Goal: Information Seeking & Learning: Learn about a topic

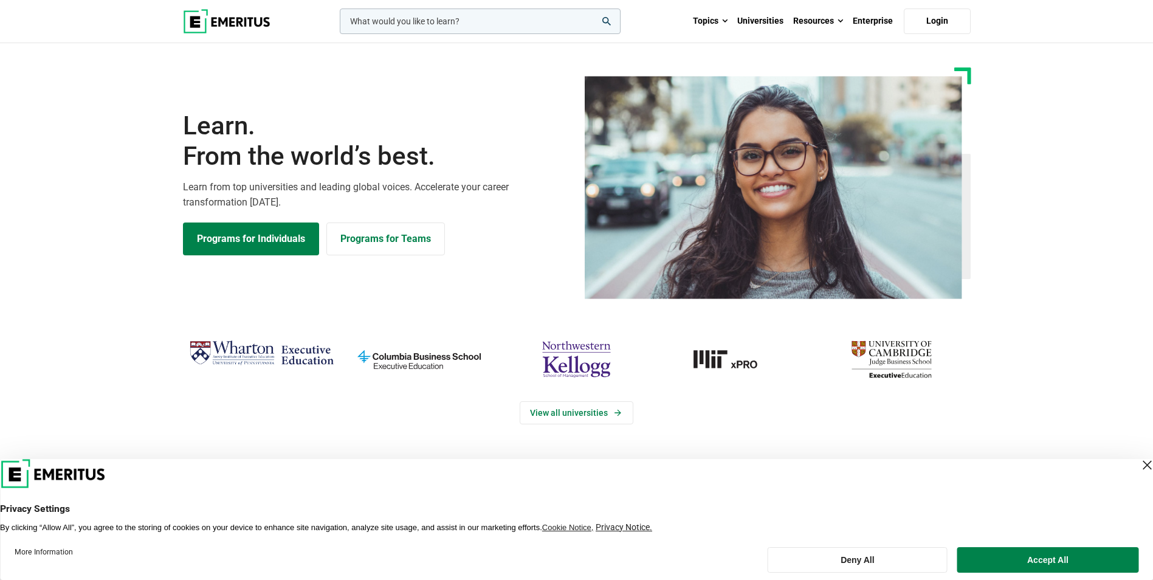
click at [457, 18] on input "woocommerce-product-search-field-0" at bounding box center [480, 22] width 281 height 26
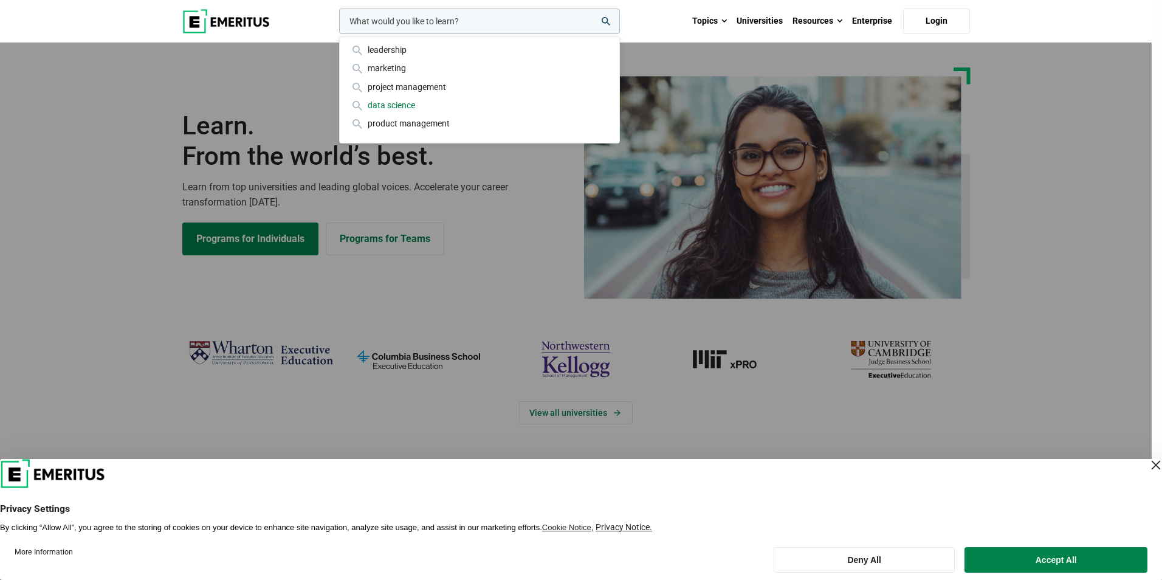
click at [402, 100] on div "data science" at bounding box center [480, 104] width 260 height 13
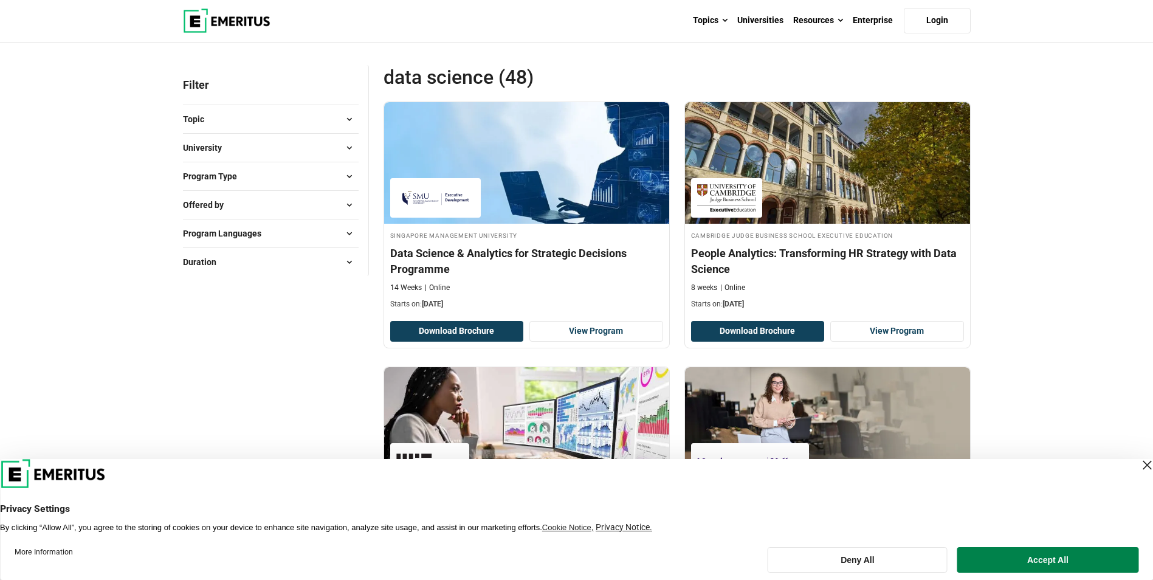
scroll to position [61, 0]
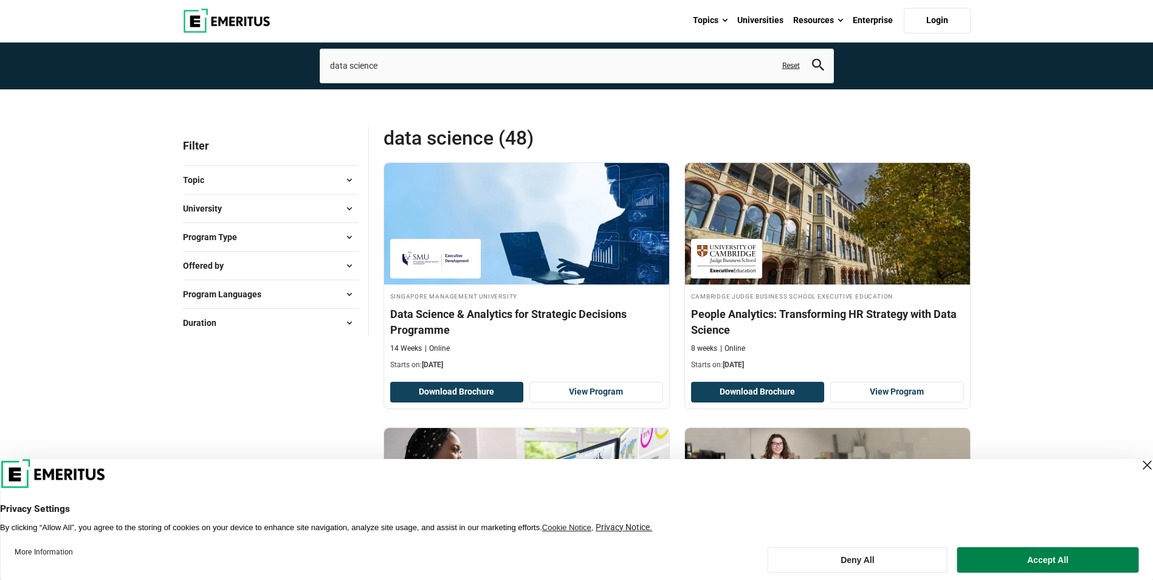
click at [266, 238] on button "Program Type" at bounding box center [271, 237] width 176 height 18
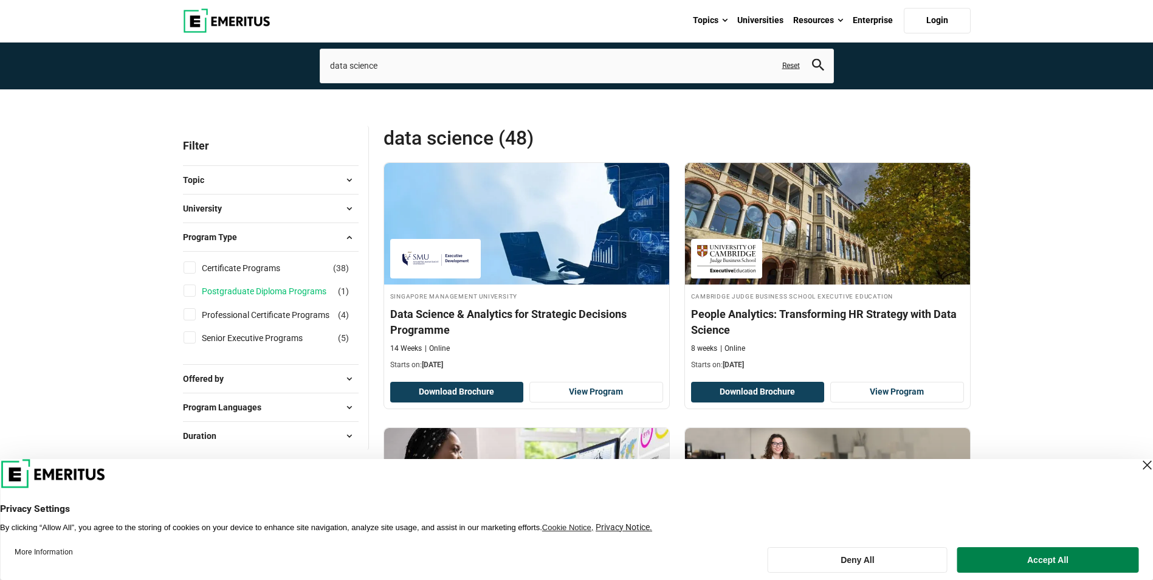
click at [265, 294] on link "Postgraduate Diploma Programs" at bounding box center [276, 291] width 149 height 13
checkbox input "true"
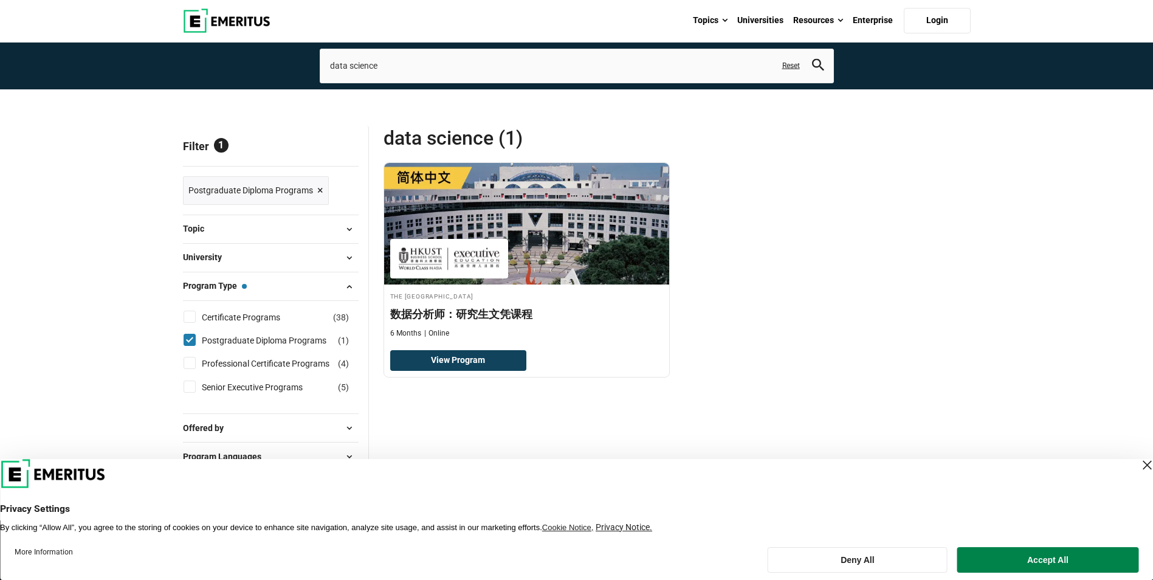
scroll to position [122, 0]
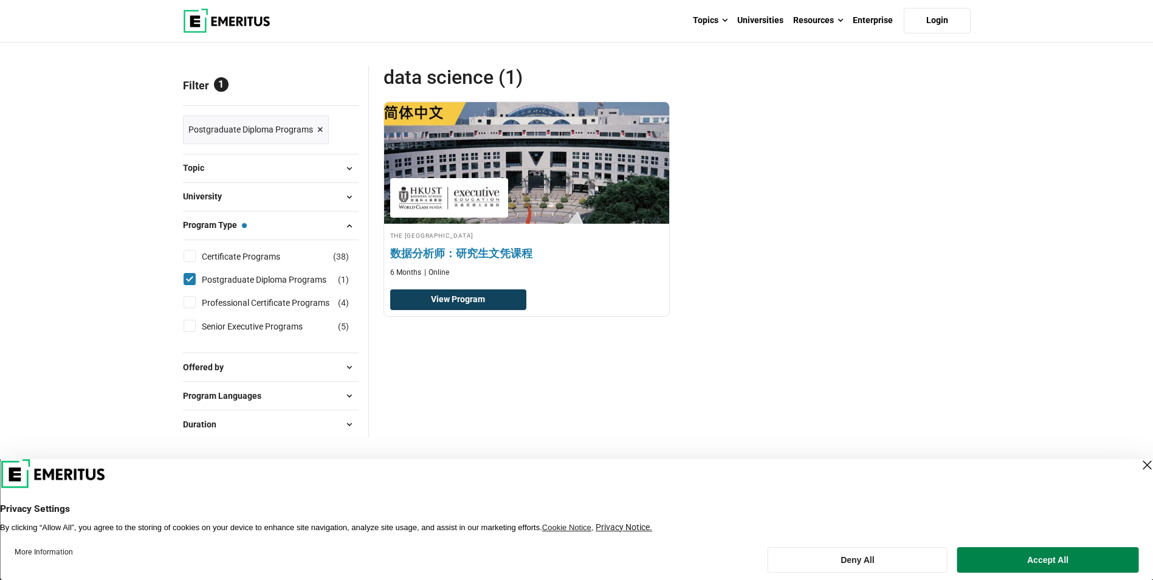
click at [560, 194] on img at bounding box center [527, 163] width 314 height 134
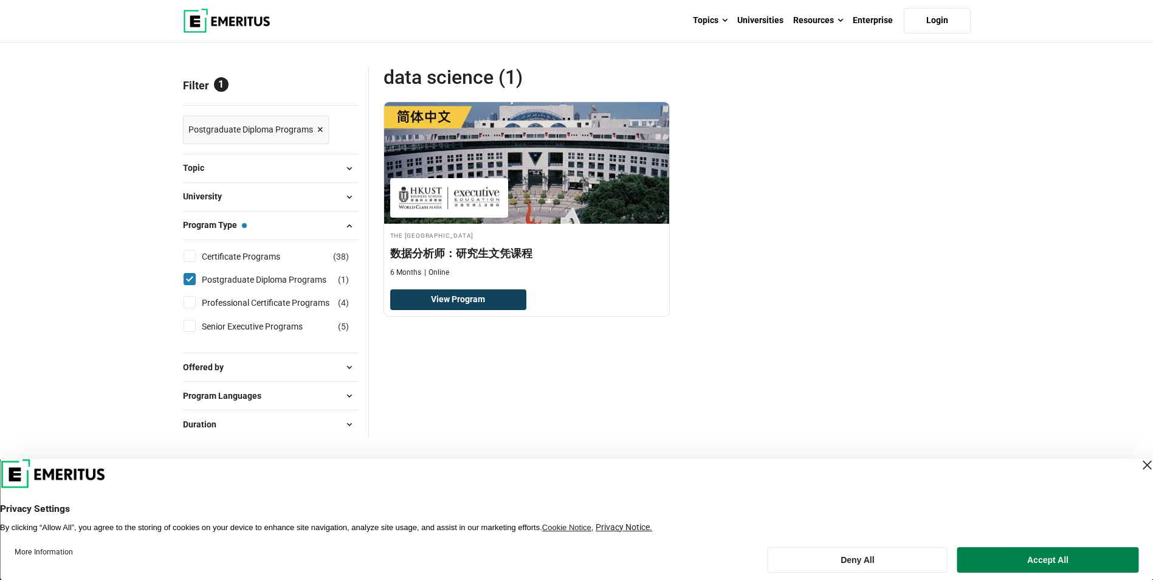
scroll to position [182, 0]
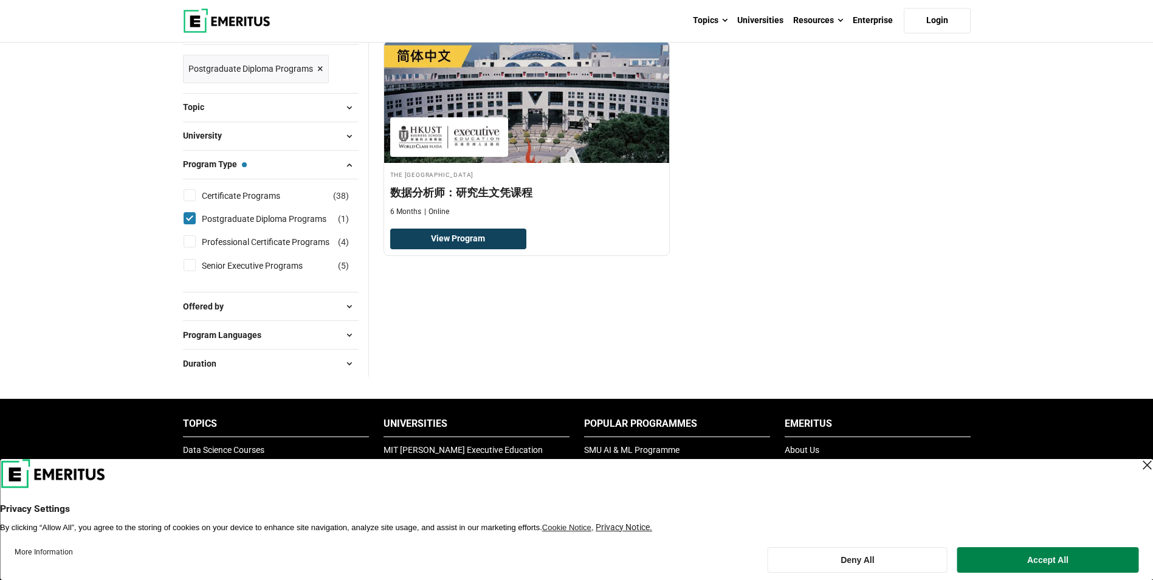
click at [280, 301] on button "Offered by" at bounding box center [271, 306] width 176 height 18
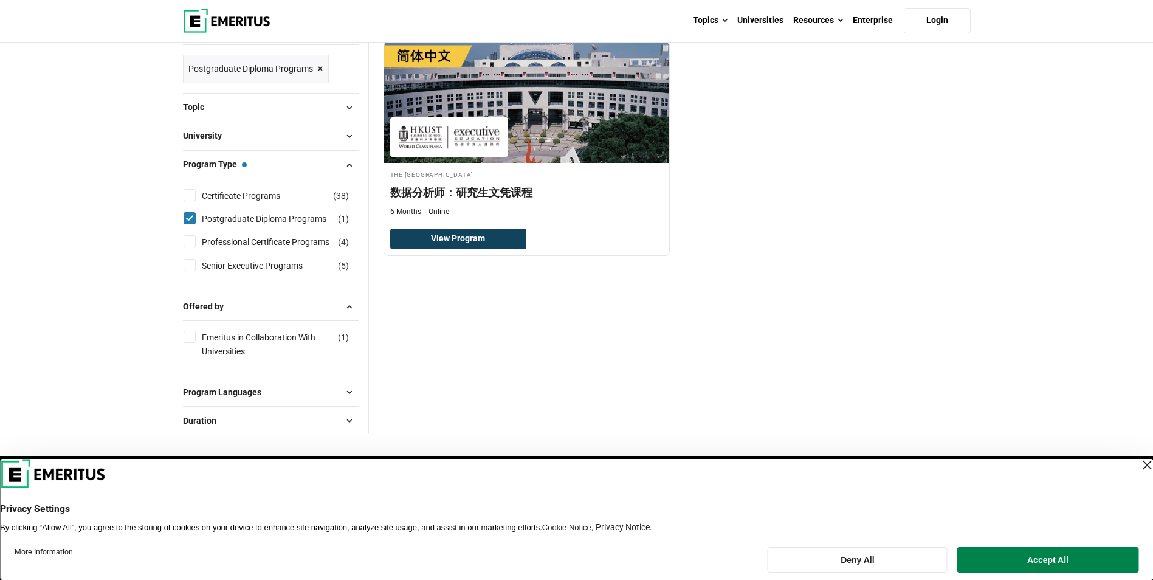
click at [281, 300] on button "Offered by" at bounding box center [271, 306] width 176 height 18
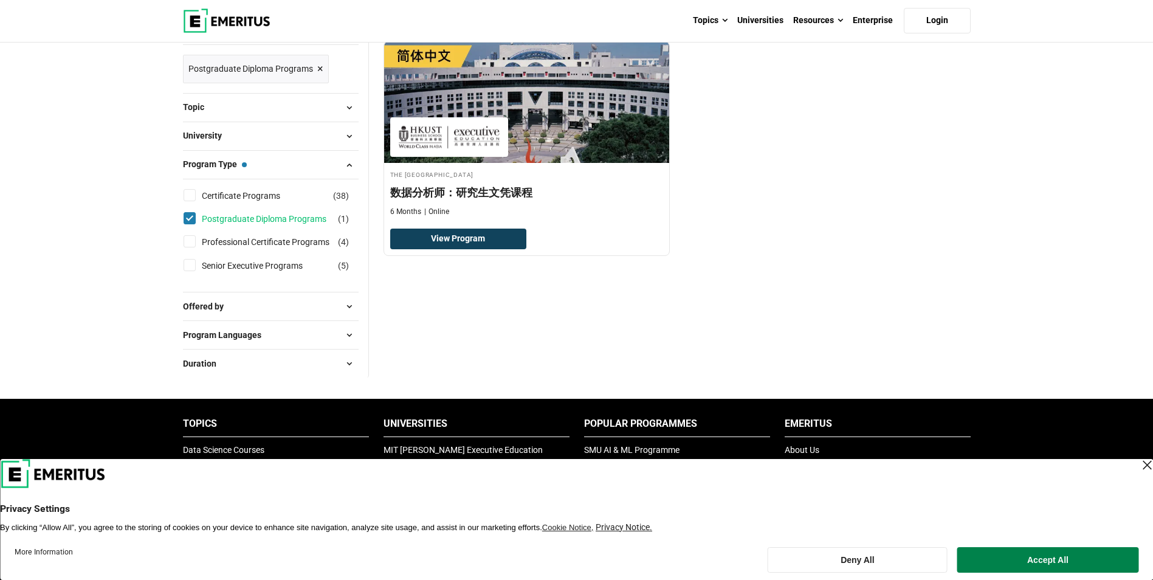
scroll to position [0, 0]
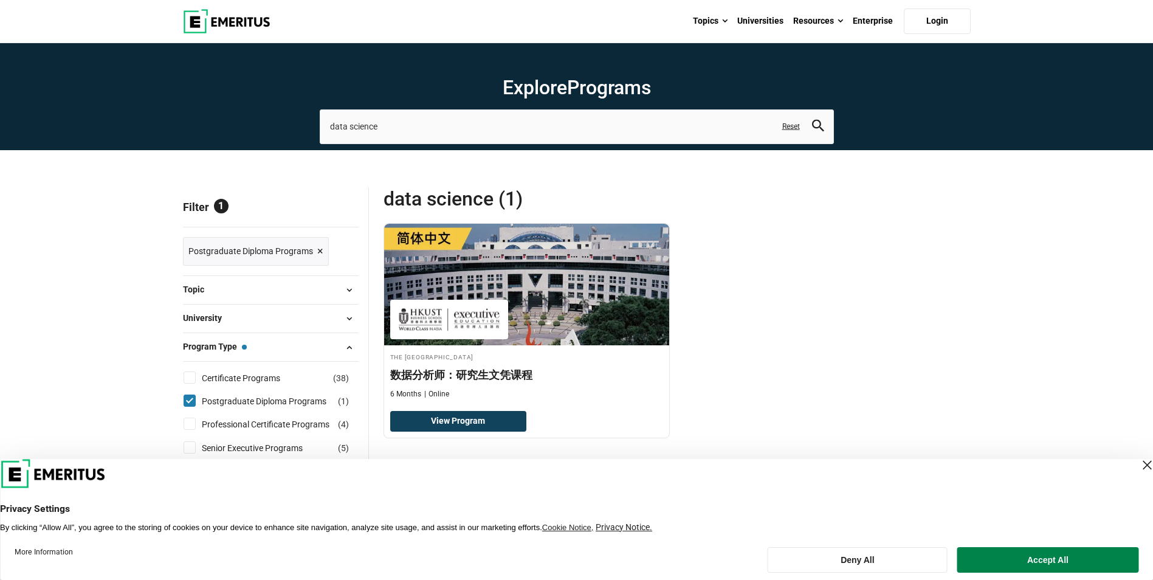
click at [320, 249] on span "×" at bounding box center [320, 252] width 6 height 18
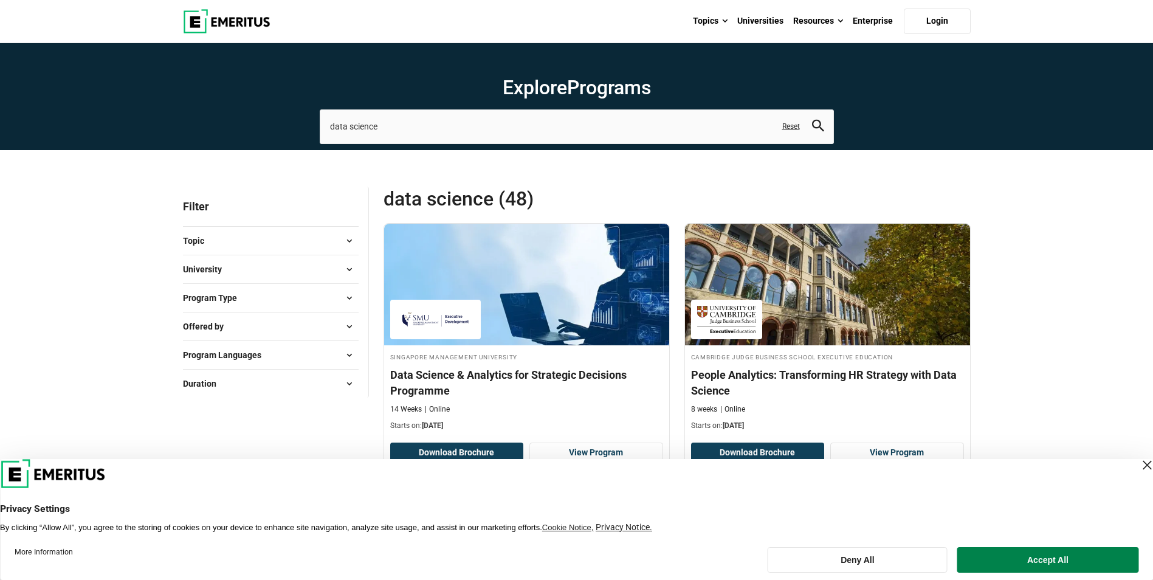
click at [257, 292] on button "Program Type" at bounding box center [271, 298] width 176 height 18
